Goal: Task Accomplishment & Management: Manage account settings

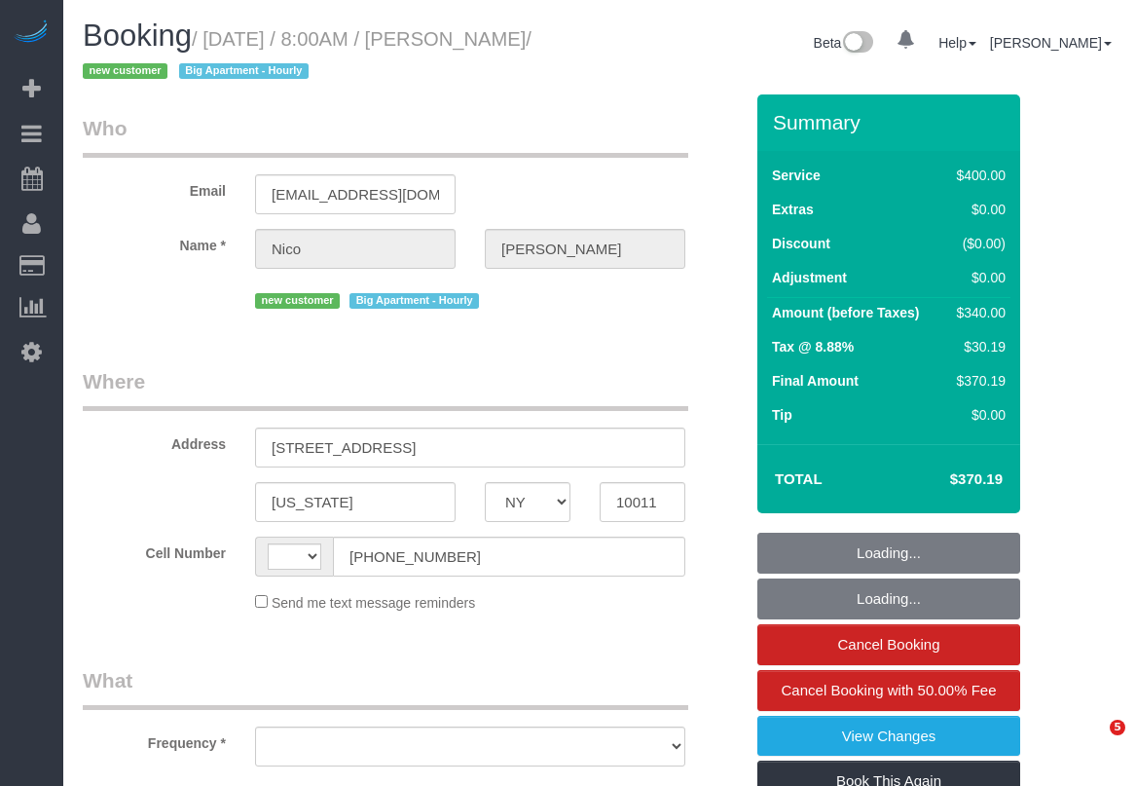
select select "NY"
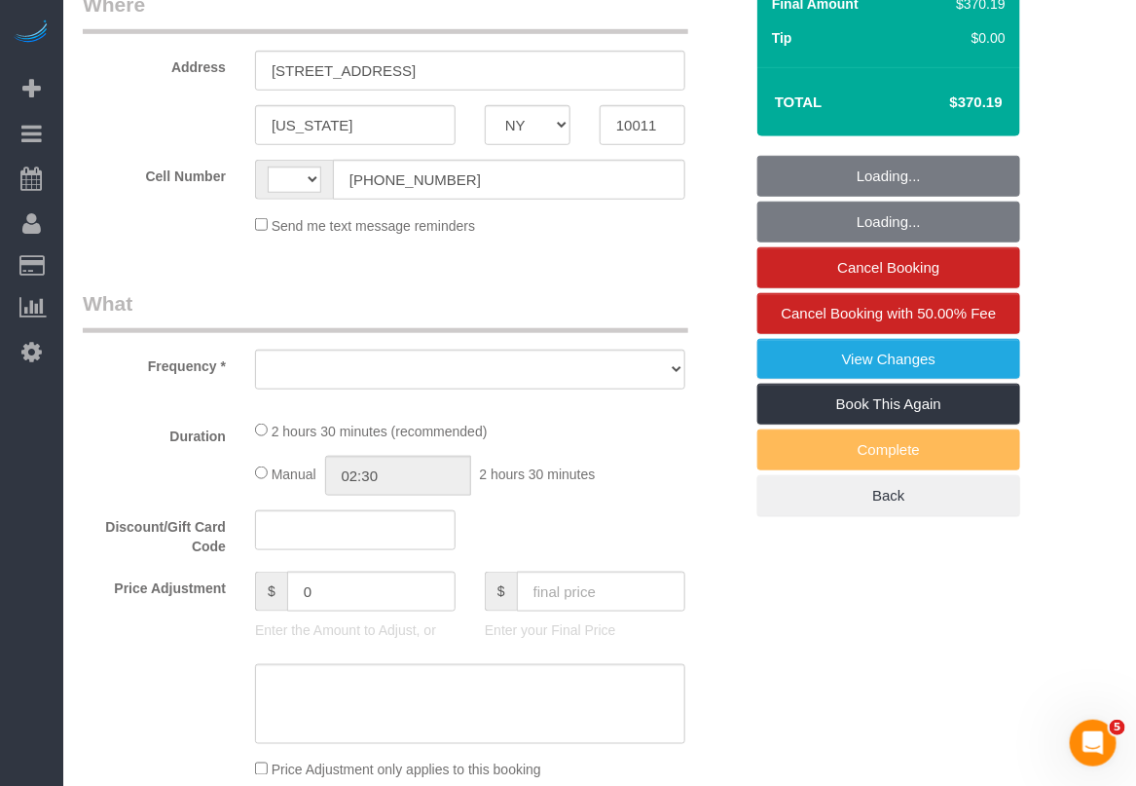
select select "string:[GEOGRAPHIC_DATA]"
select select "object:574"
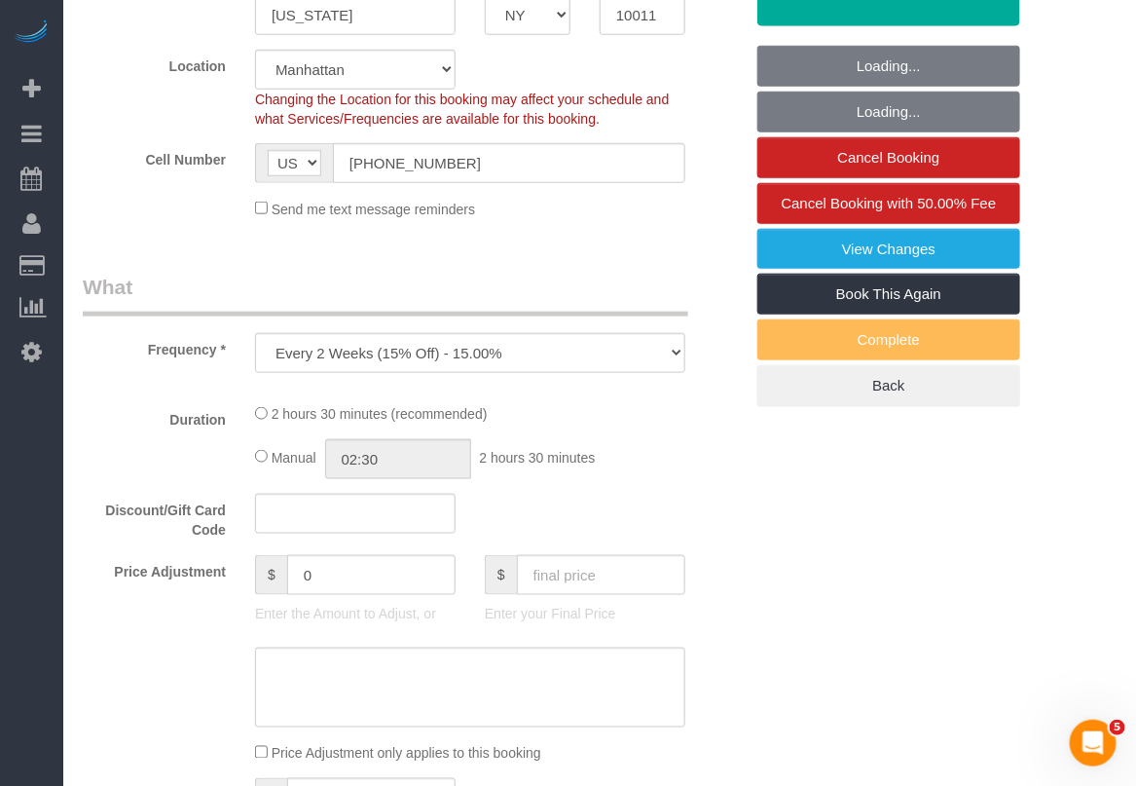
select select "string:stripe-pm_1S9SQ34VGloSiKo7tUmIp6Cx"
select select "150"
select select "spot1"
select select "number:56"
select select "number:71"
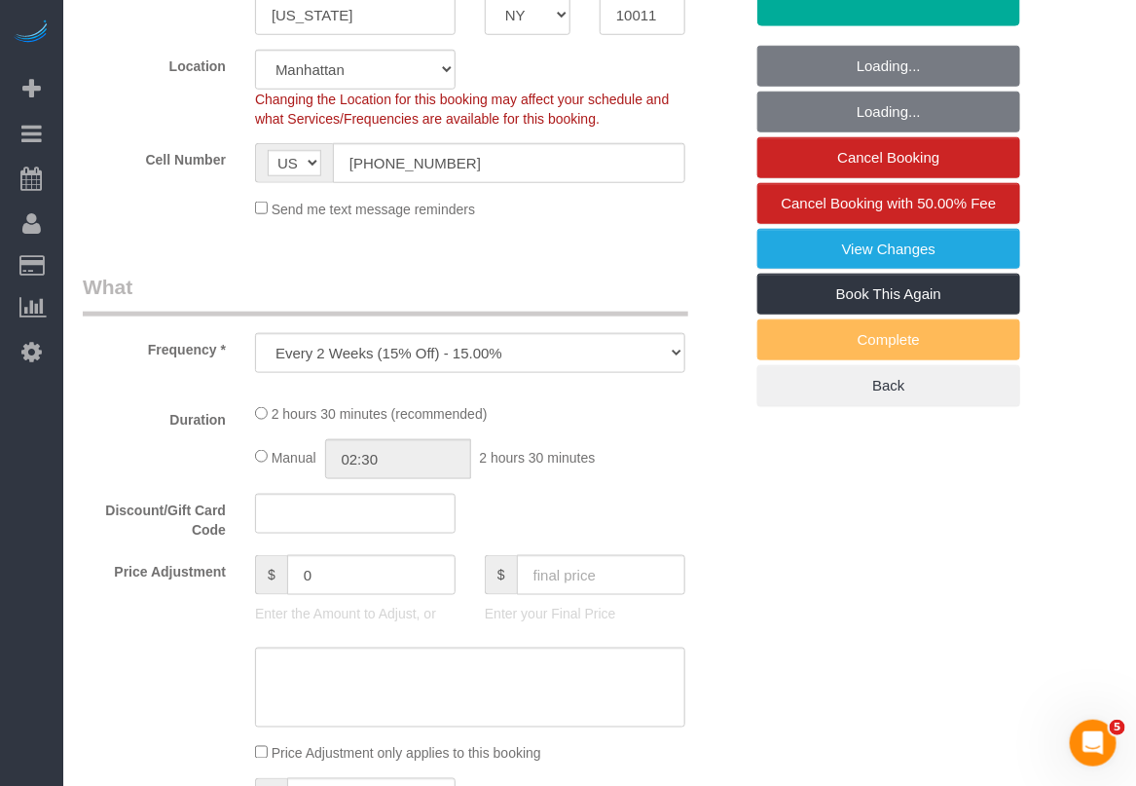
select select "number:15"
select select "number:5"
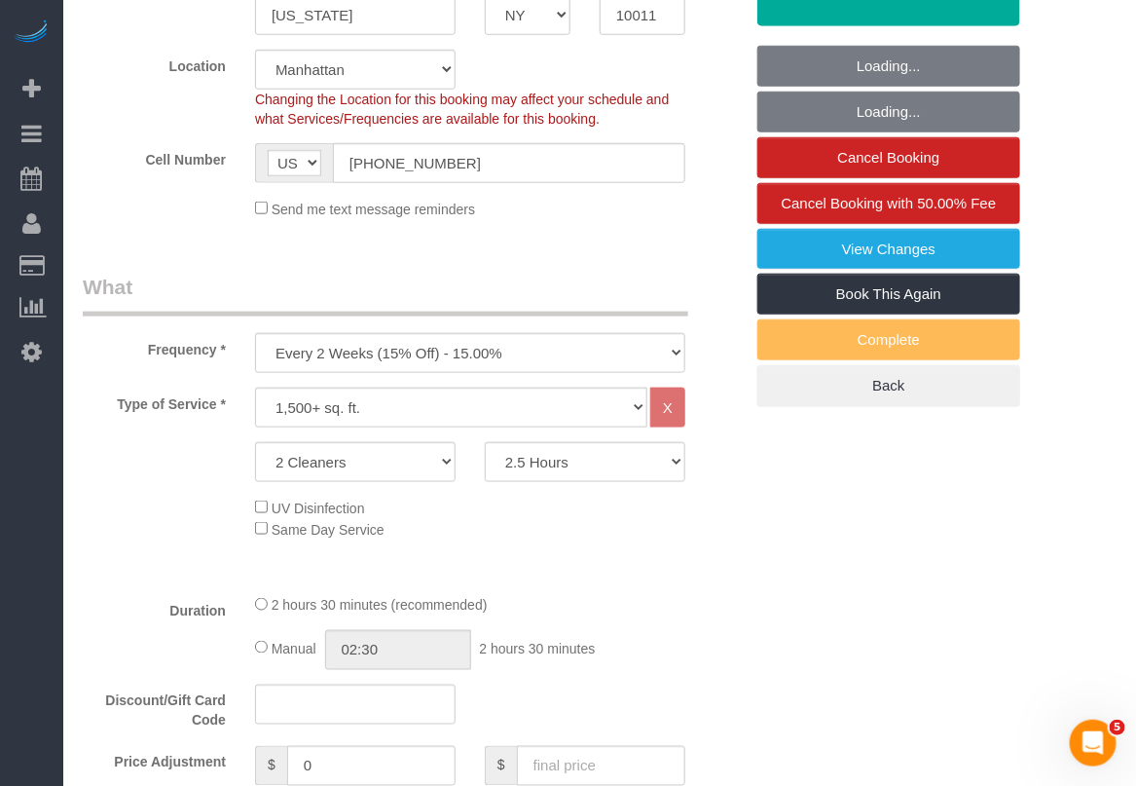
select select "object:1435"
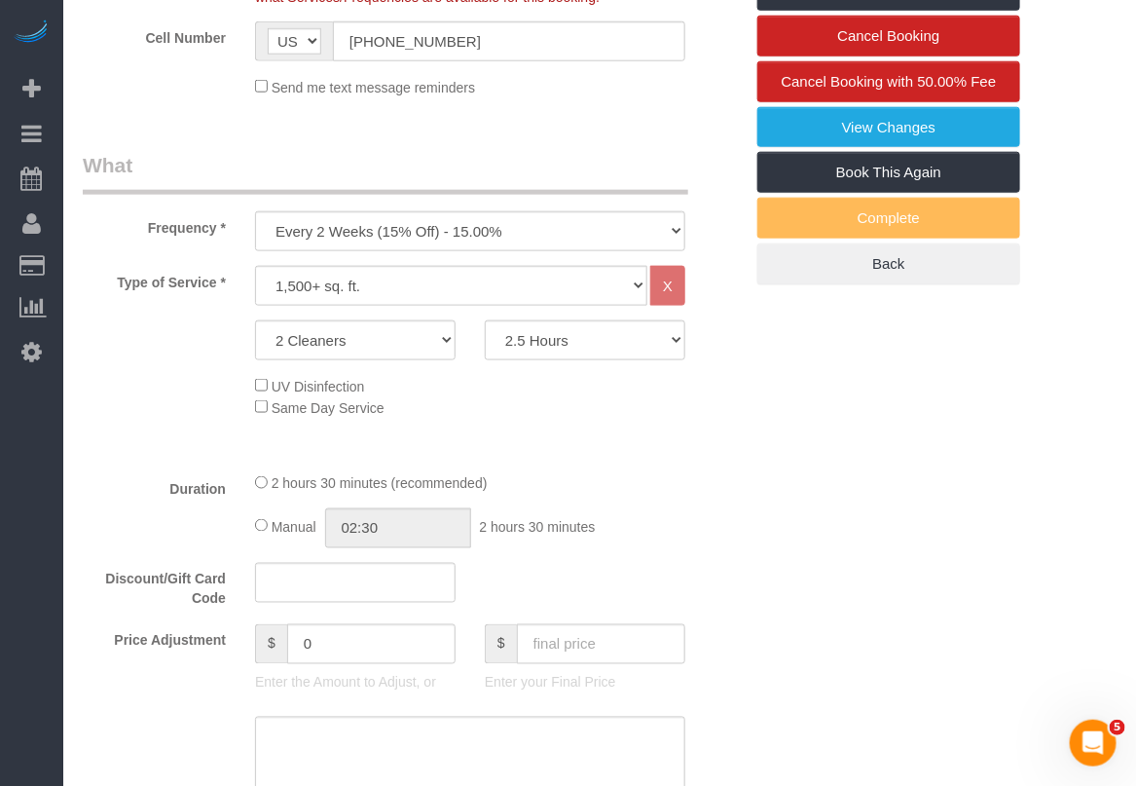
scroll to position [487, 0]
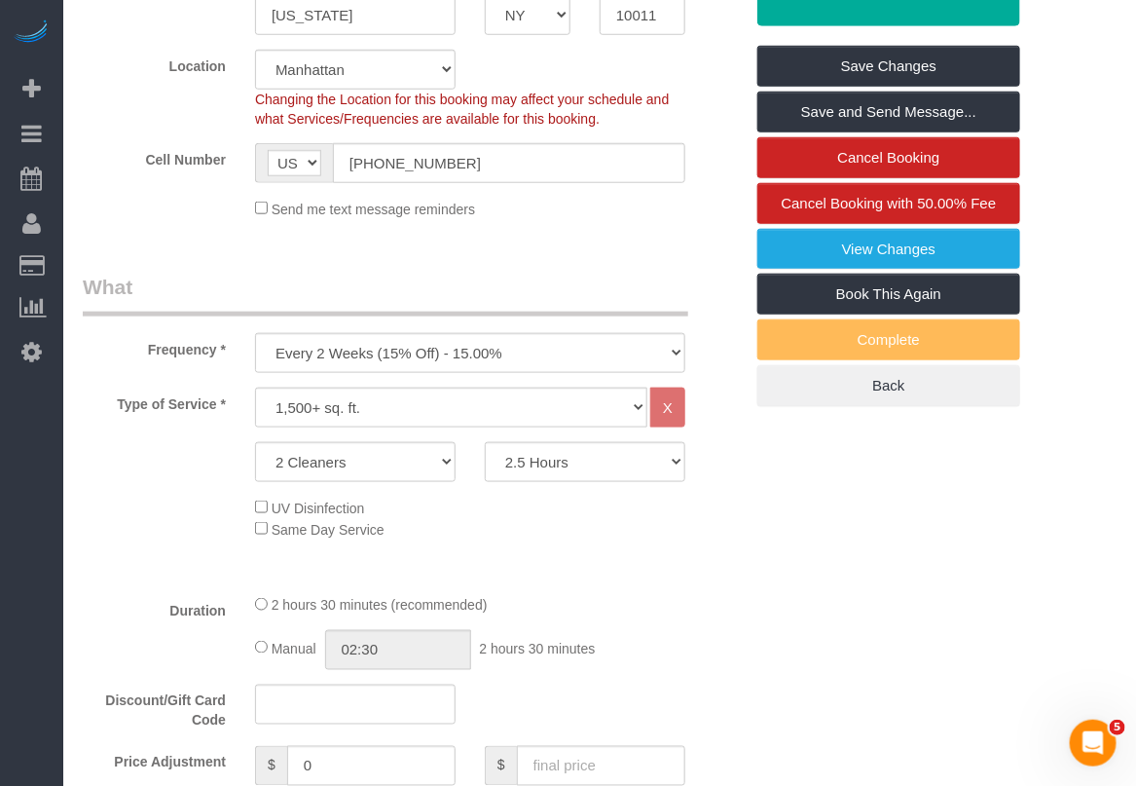
click at [706, 645] on div "Duration 2 hours 30 minutes (recommended) Manual 02:30 2 hours 30 minutes" at bounding box center [412, 632] width 689 height 76
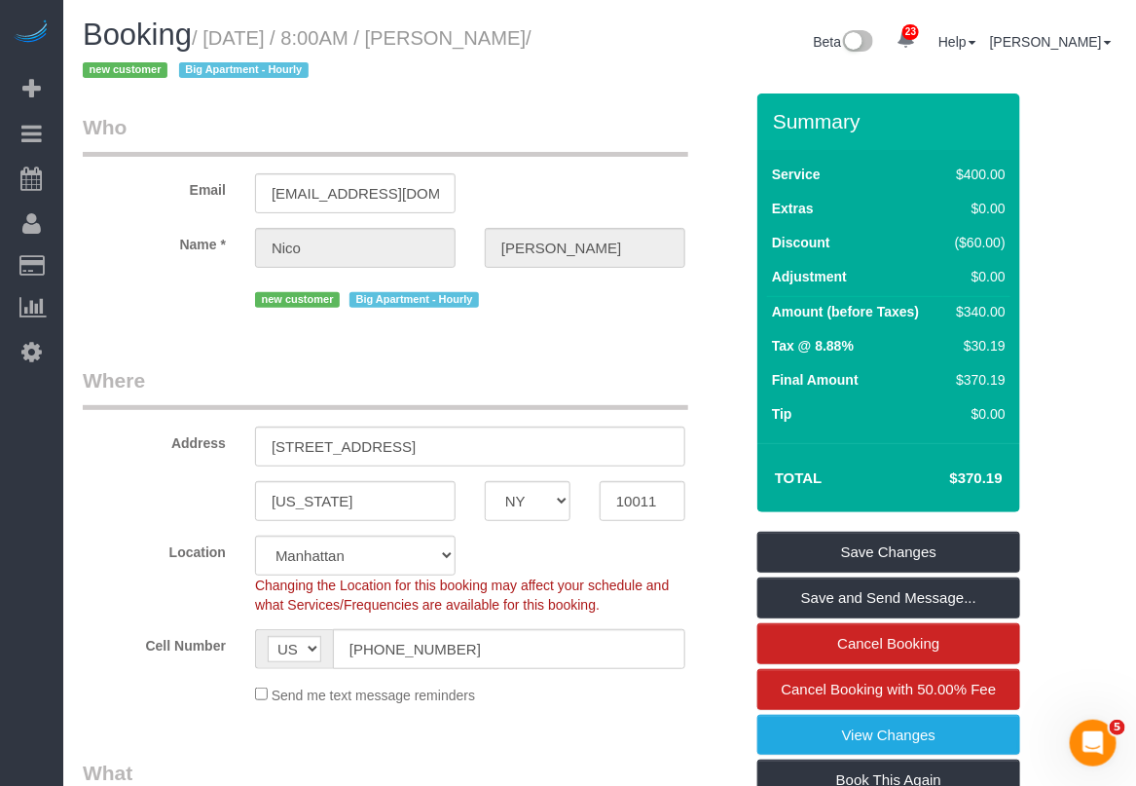
scroll to position [0, 0]
